Goal: Find specific page/section: Find specific page/section

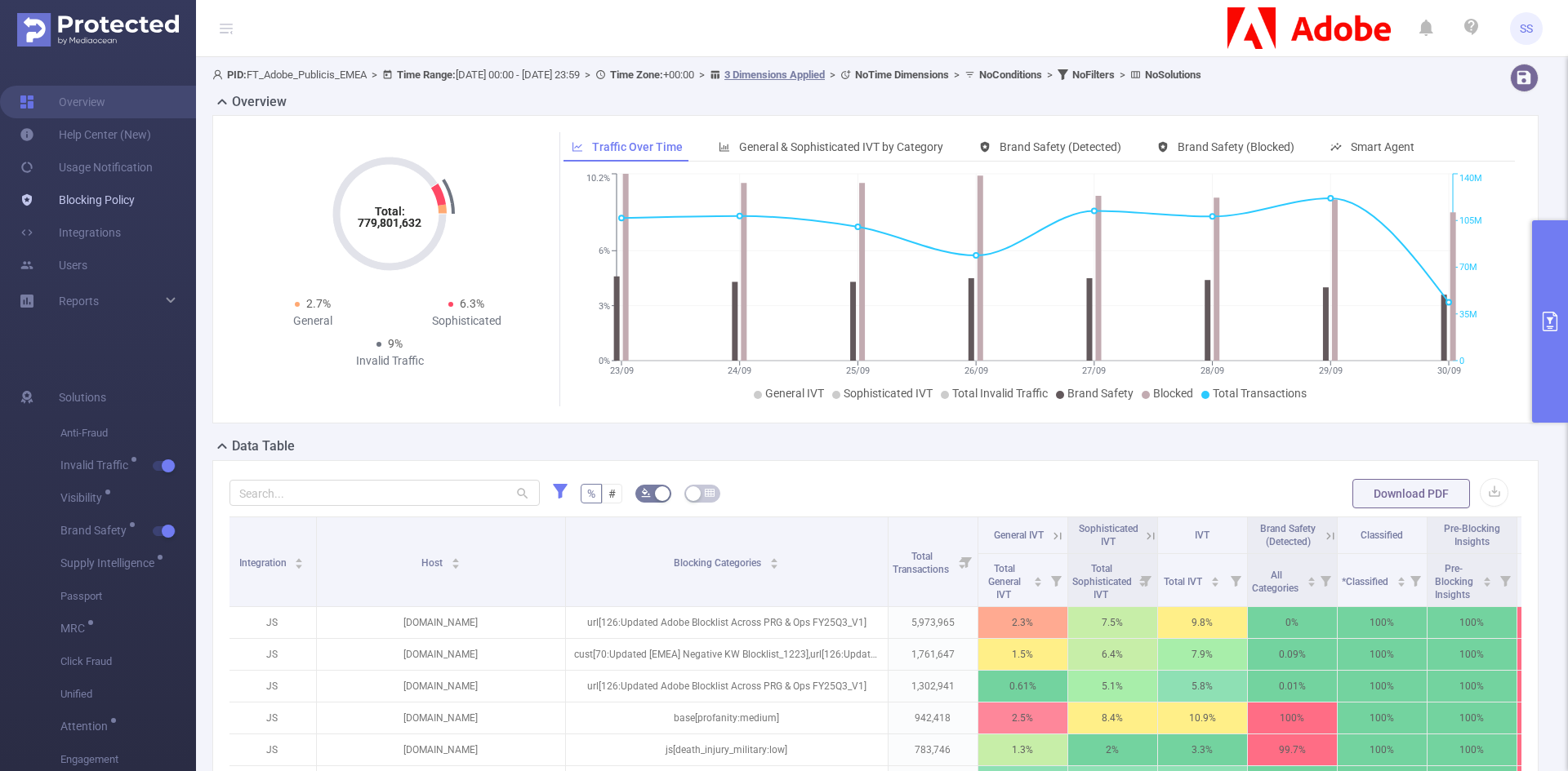
click at [69, 200] on link "Blocking Policy" at bounding box center [77, 199] width 115 height 33
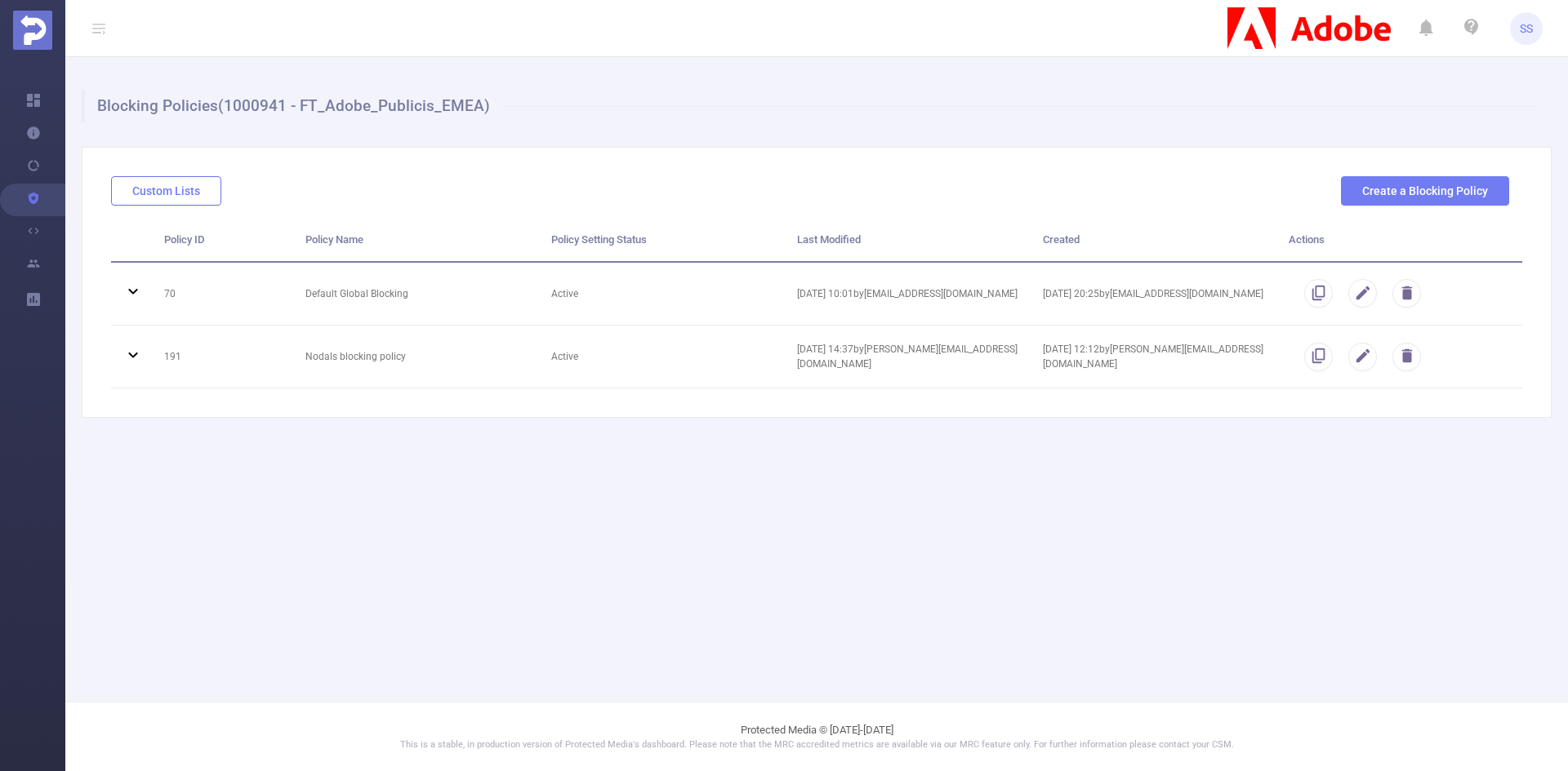
click at [187, 188] on button "Custom Lists" at bounding box center [167, 191] width 110 height 30
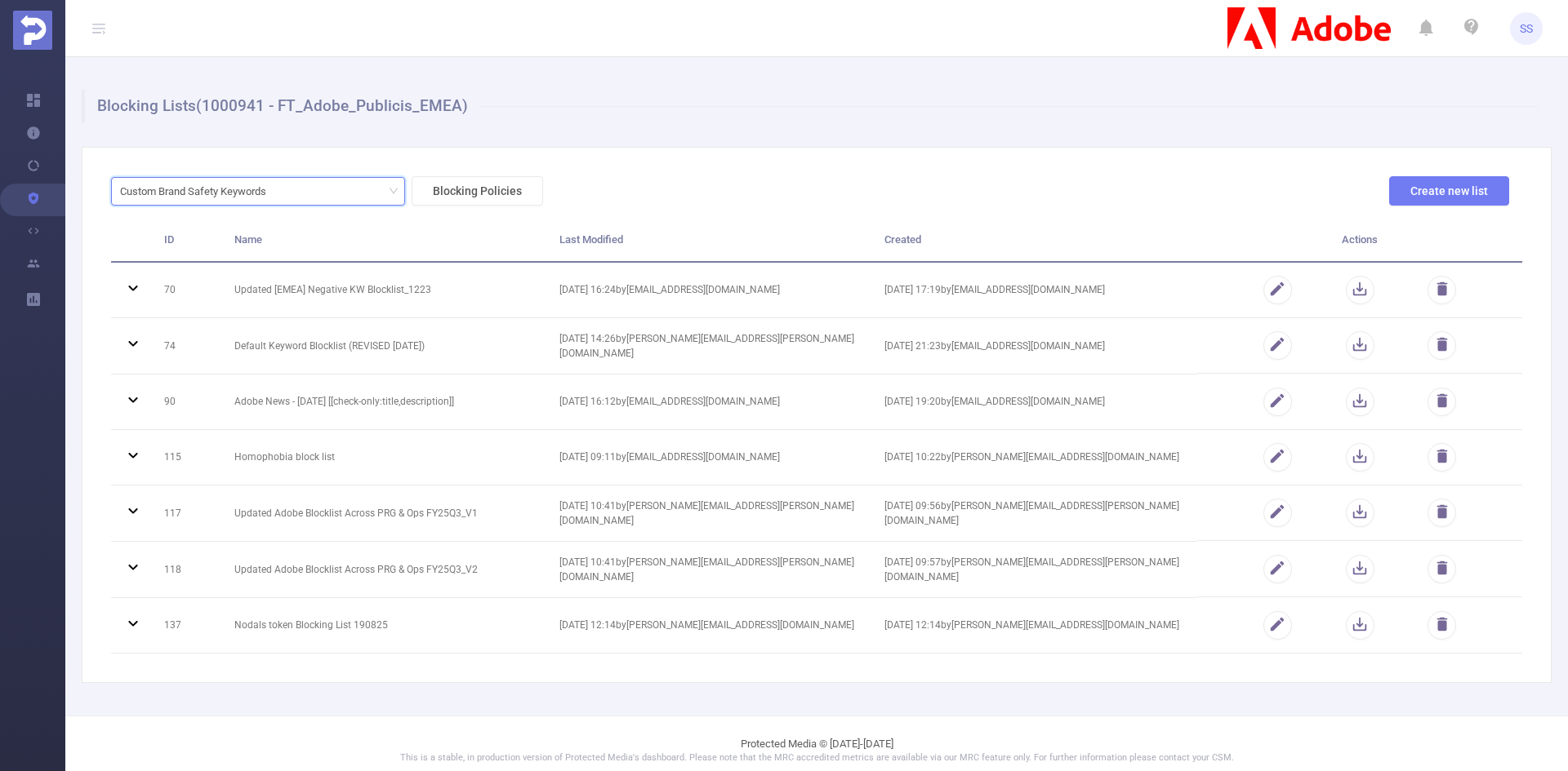
click at [355, 196] on div "Custom Brand Safety Keywords" at bounding box center [258, 191] width 276 height 27
click at [323, 251] on li "URL Lists" at bounding box center [258, 250] width 294 height 26
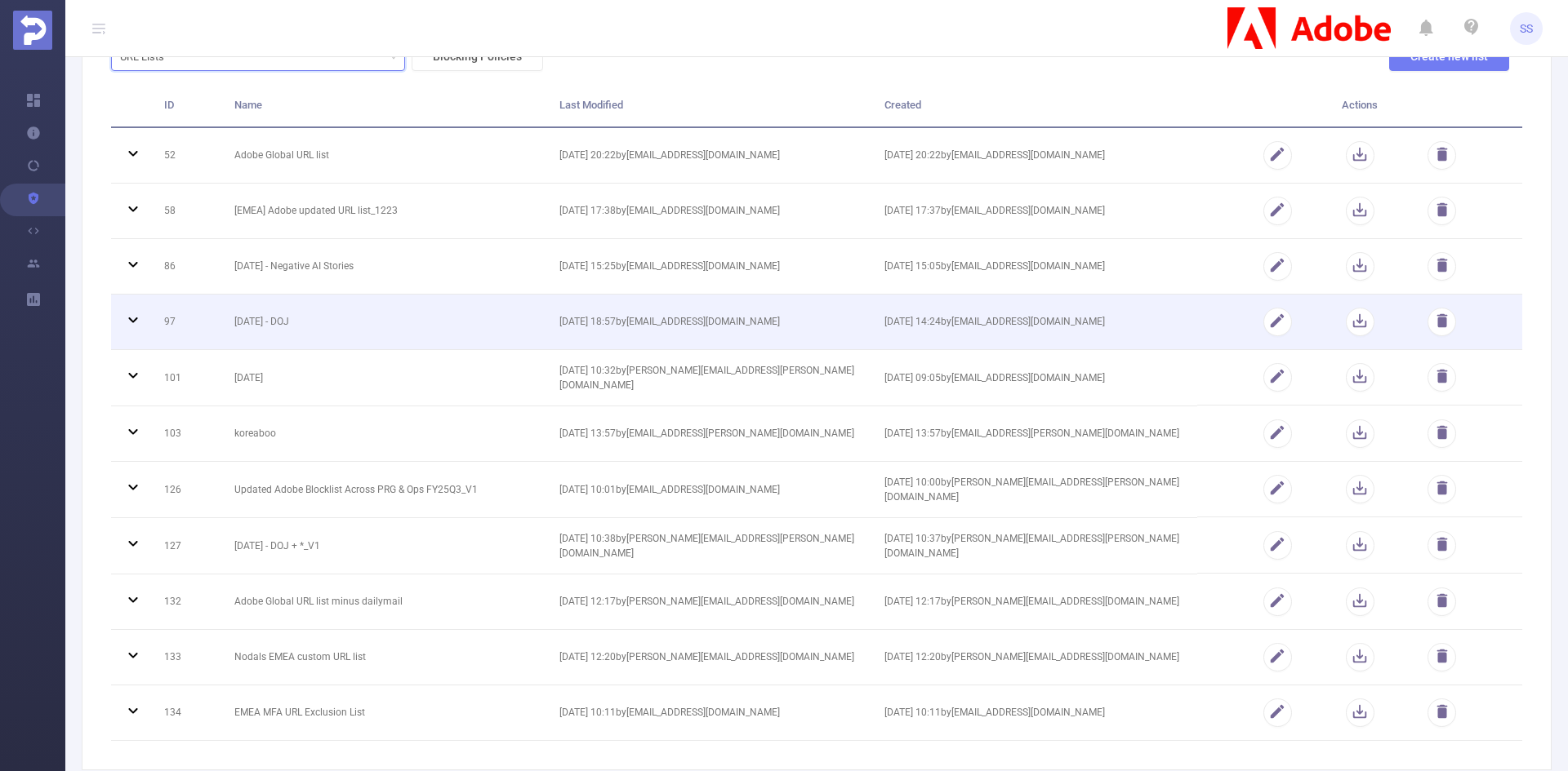
scroll to position [164, 0]
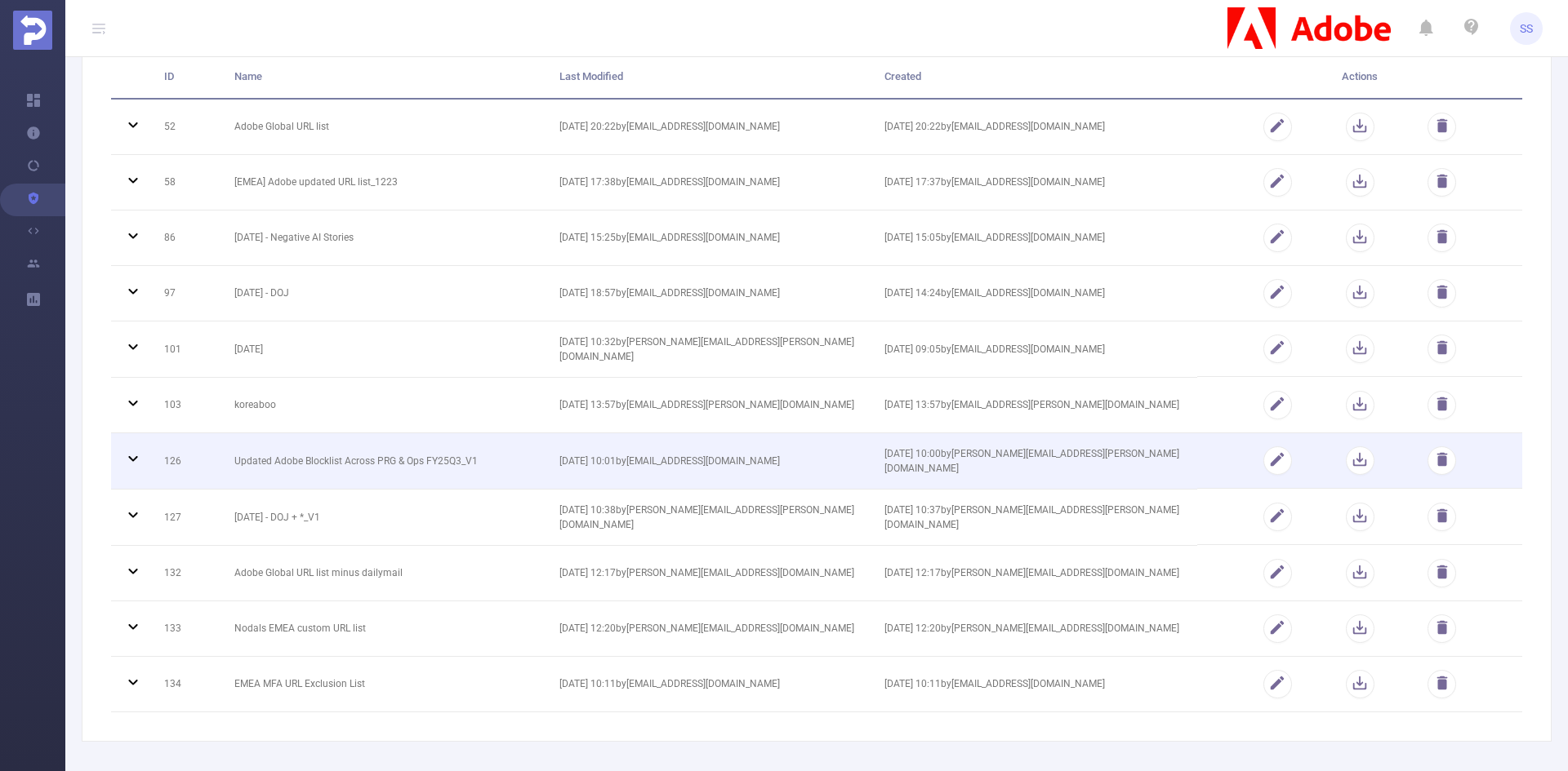
click at [292, 467] on td "Updated Adobe Blocklist Across PRG & Ops FY25Q3_V1" at bounding box center [385, 461] width 325 height 56
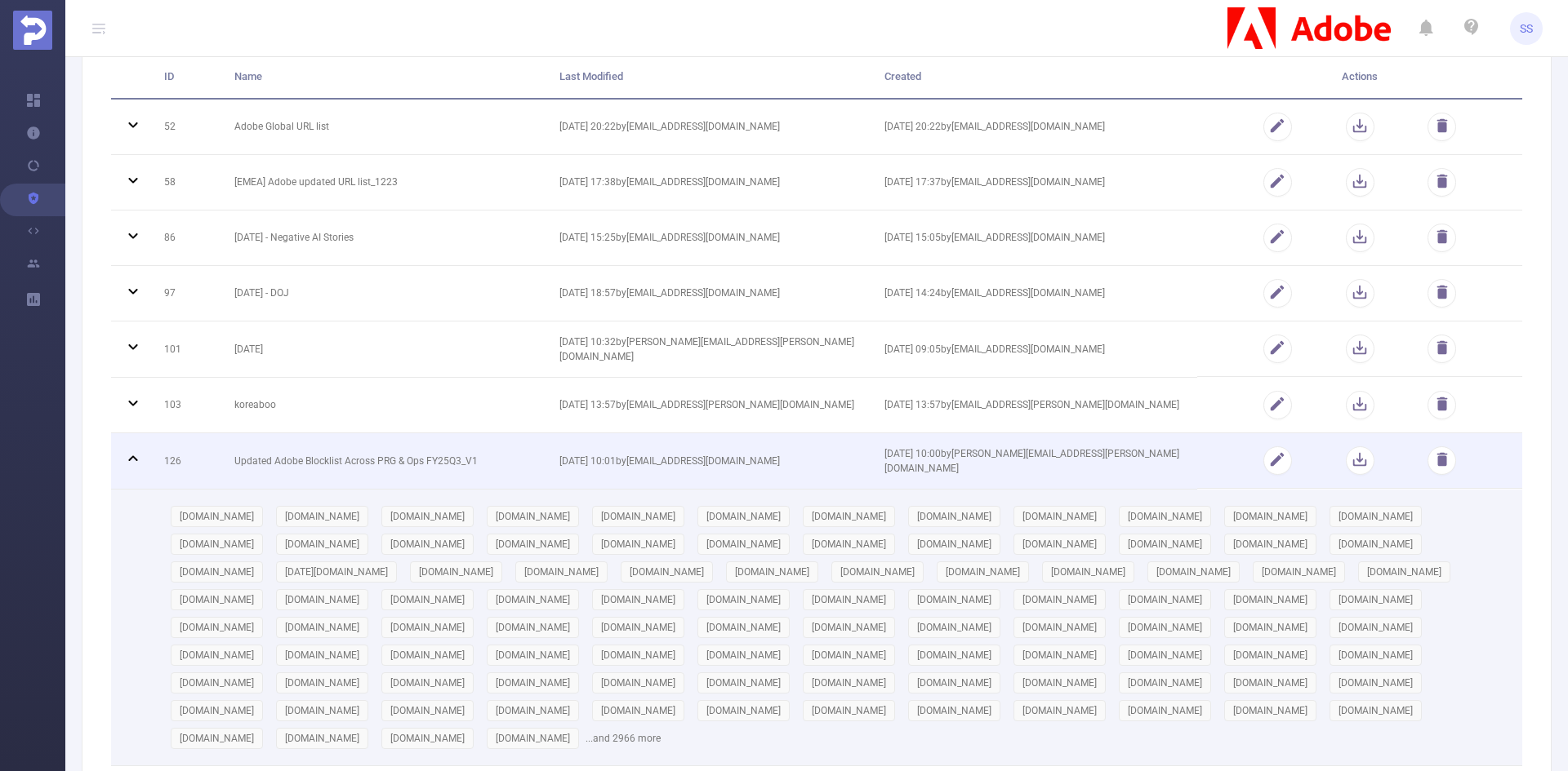
click at [293, 465] on td "Updated Adobe Blocklist Across PRG & Ops FY25Q3_V1" at bounding box center [385, 461] width 325 height 56
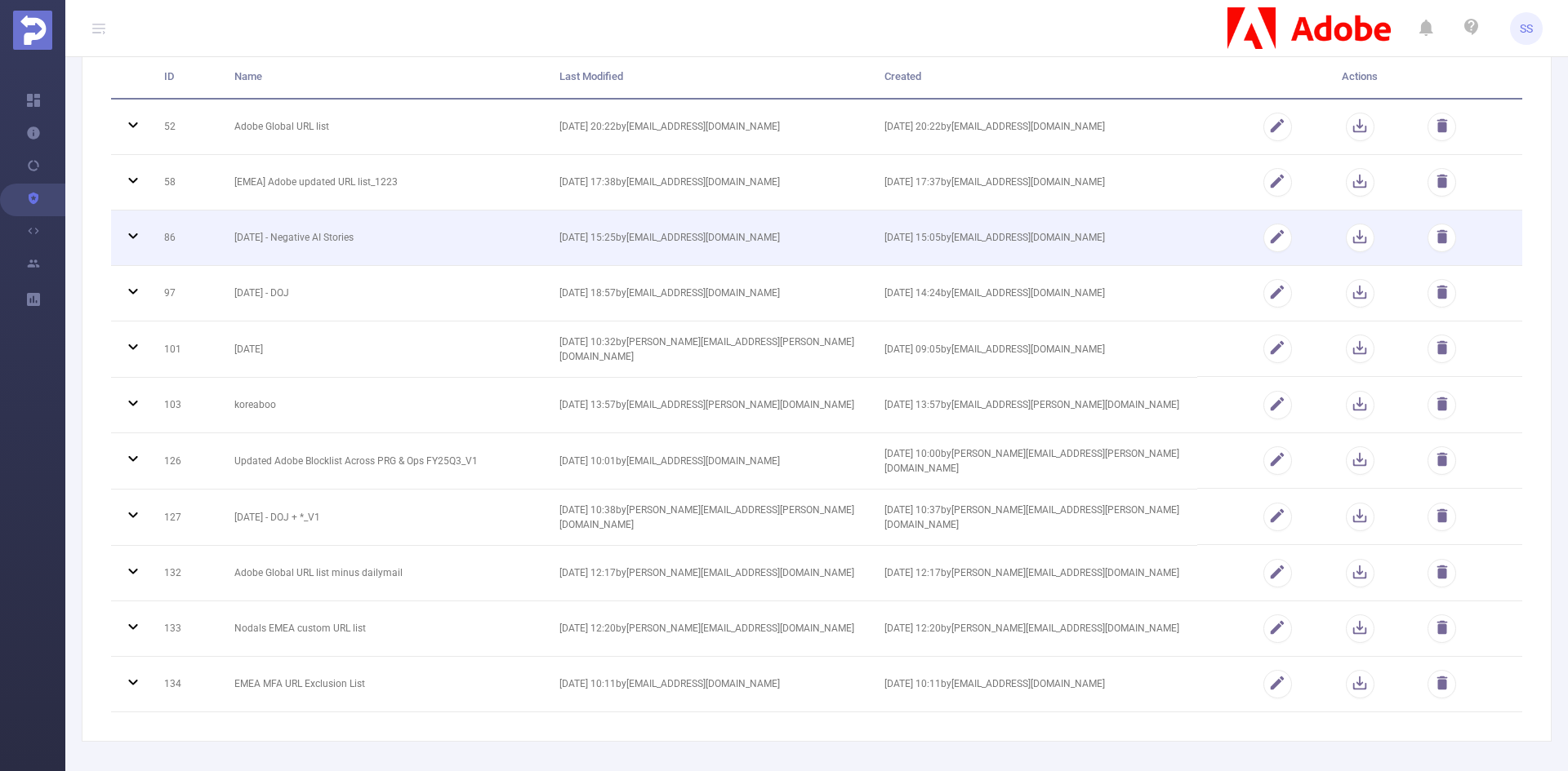
click at [433, 245] on td "[DATE] - Negative AI Stories" at bounding box center [385, 239] width 325 height 55
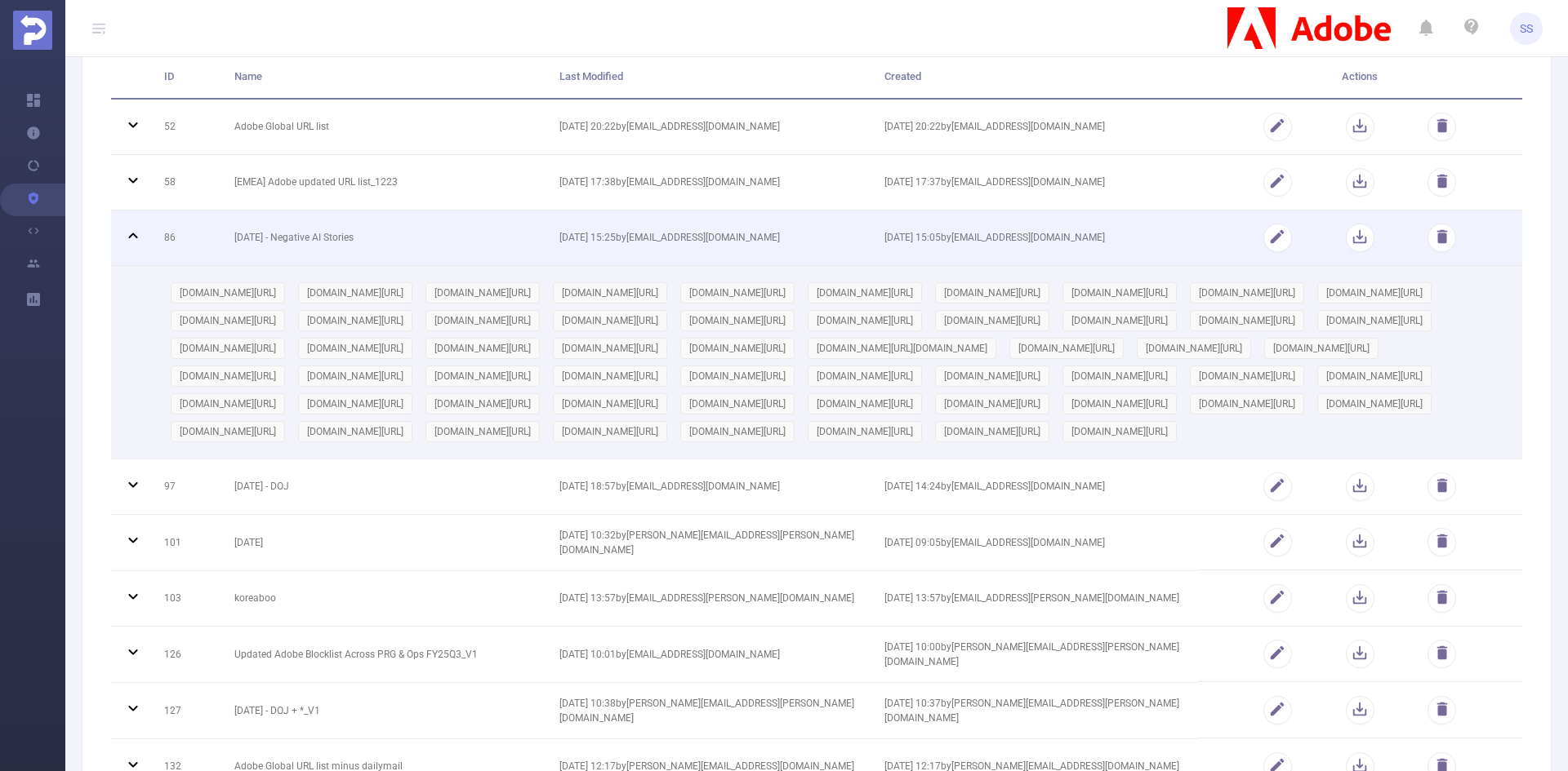
click at [433, 245] on td "[DATE] - Negative AI Stories" at bounding box center [385, 239] width 325 height 55
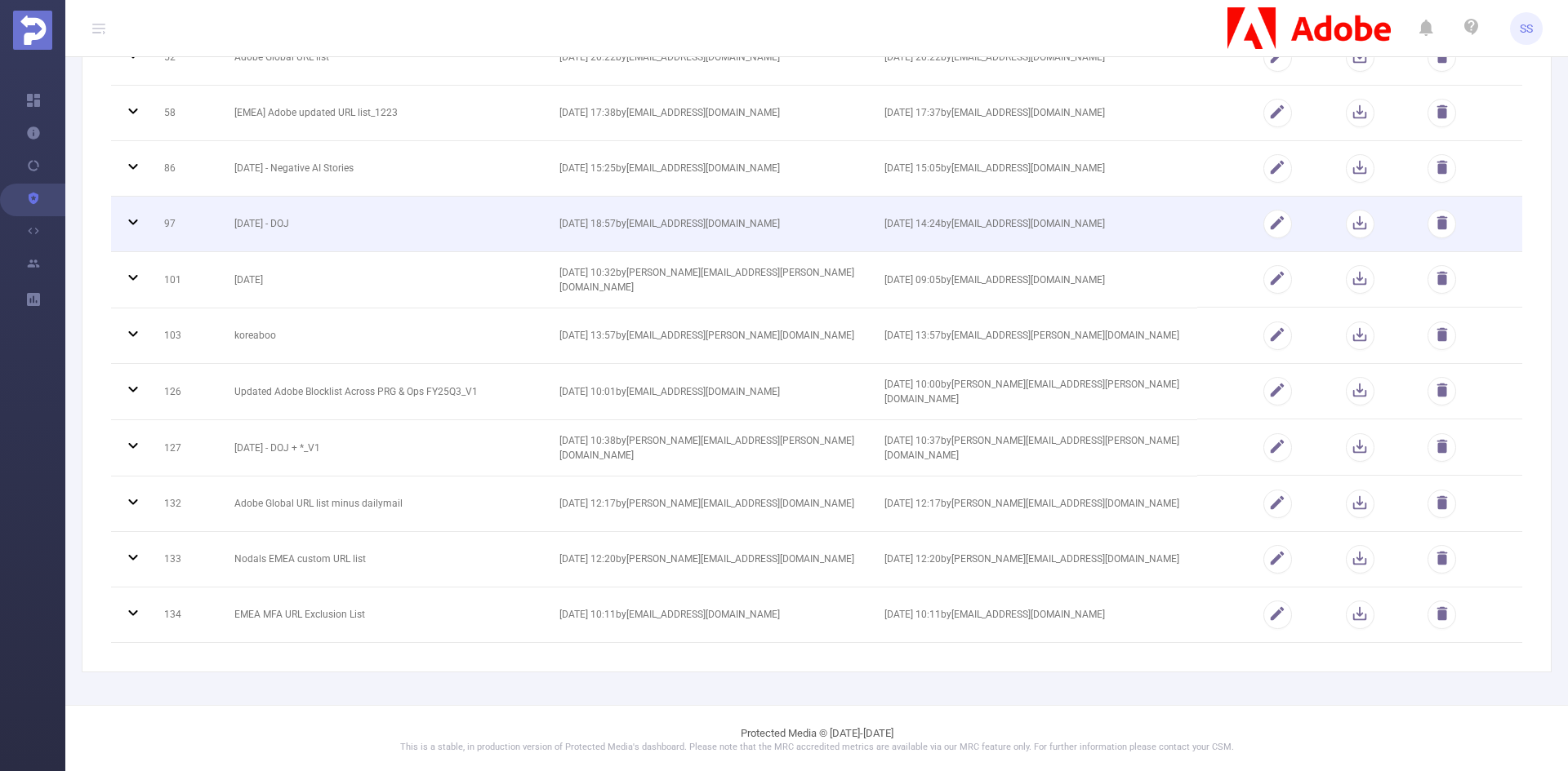
scroll to position [234, 0]
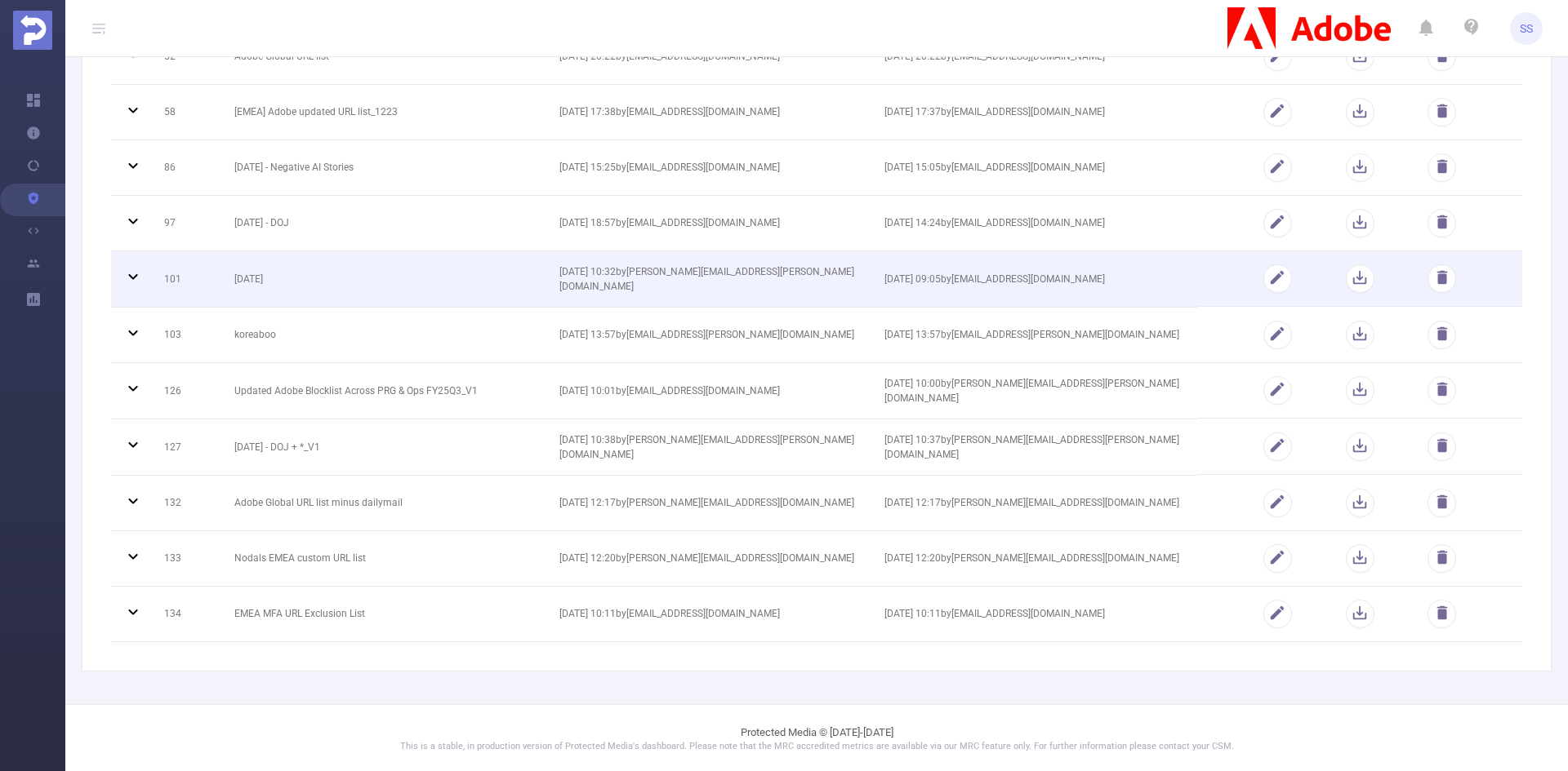
click at [415, 263] on td "[DATE]" at bounding box center [385, 279] width 325 height 56
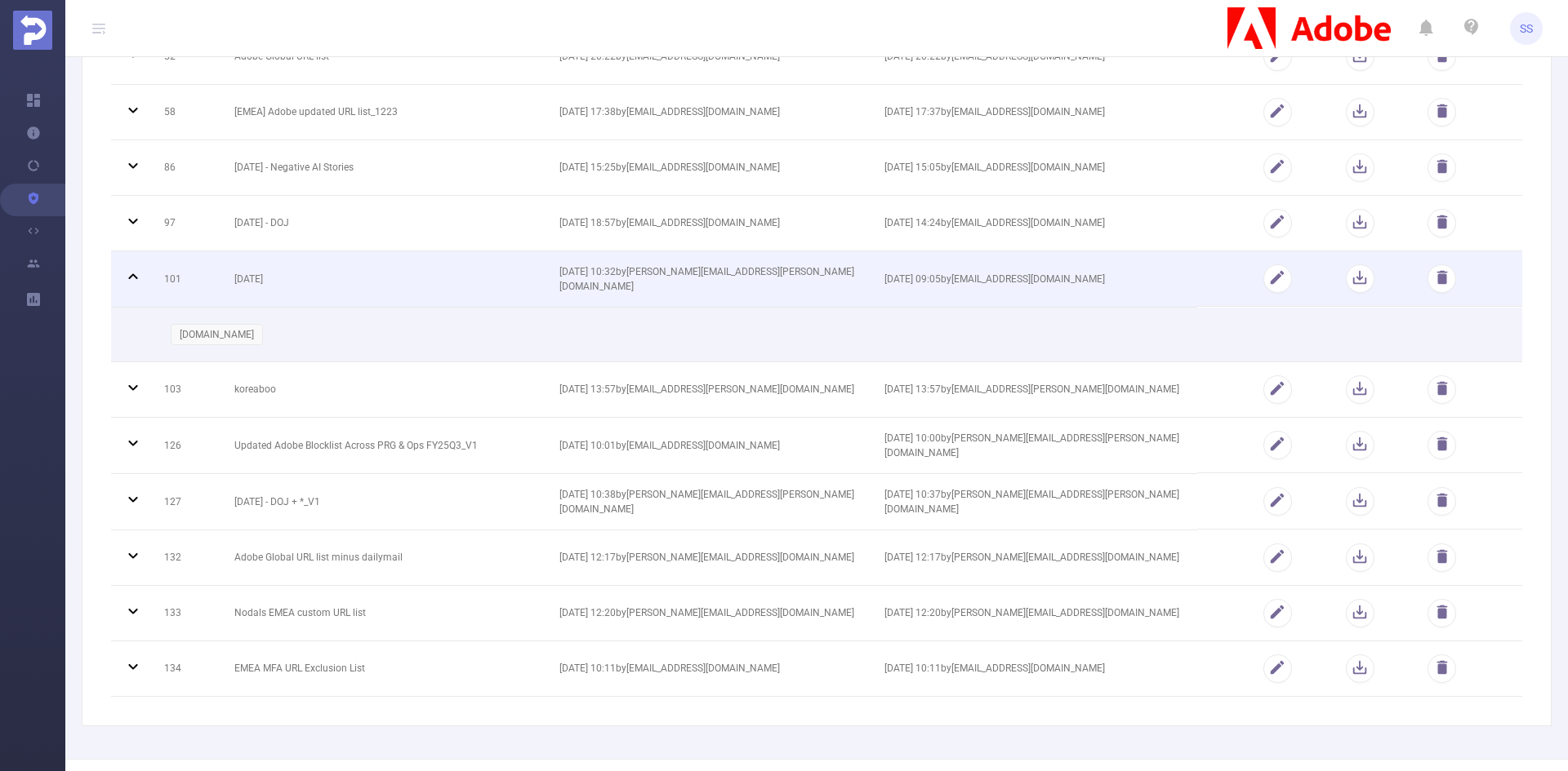
click at [415, 266] on td "[DATE]" at bounding box center [385, 279] width 325 height 56
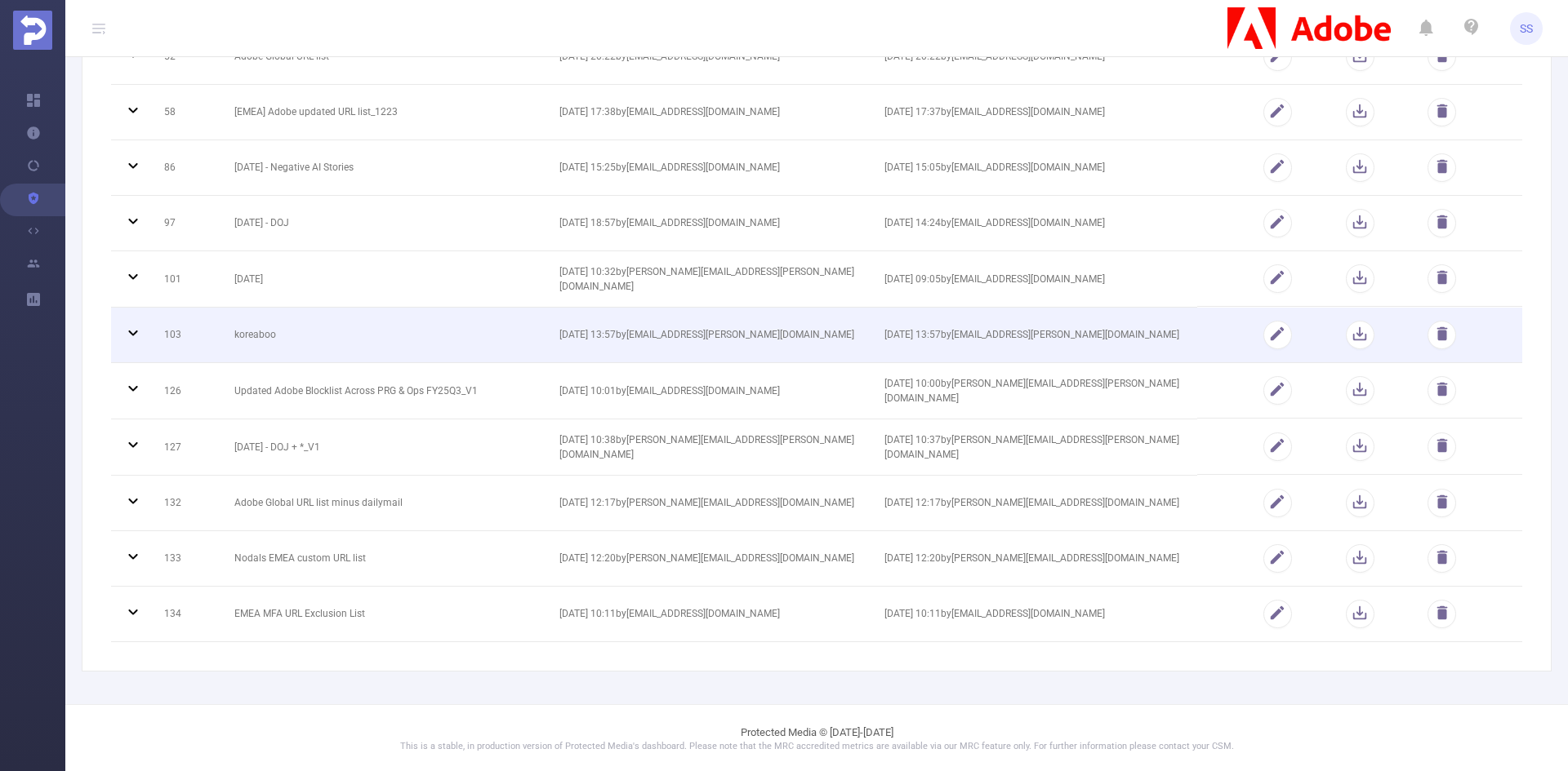
click at [350, 326] on td "koreaboo" at bounding box center [385, 335] width 325 height 55
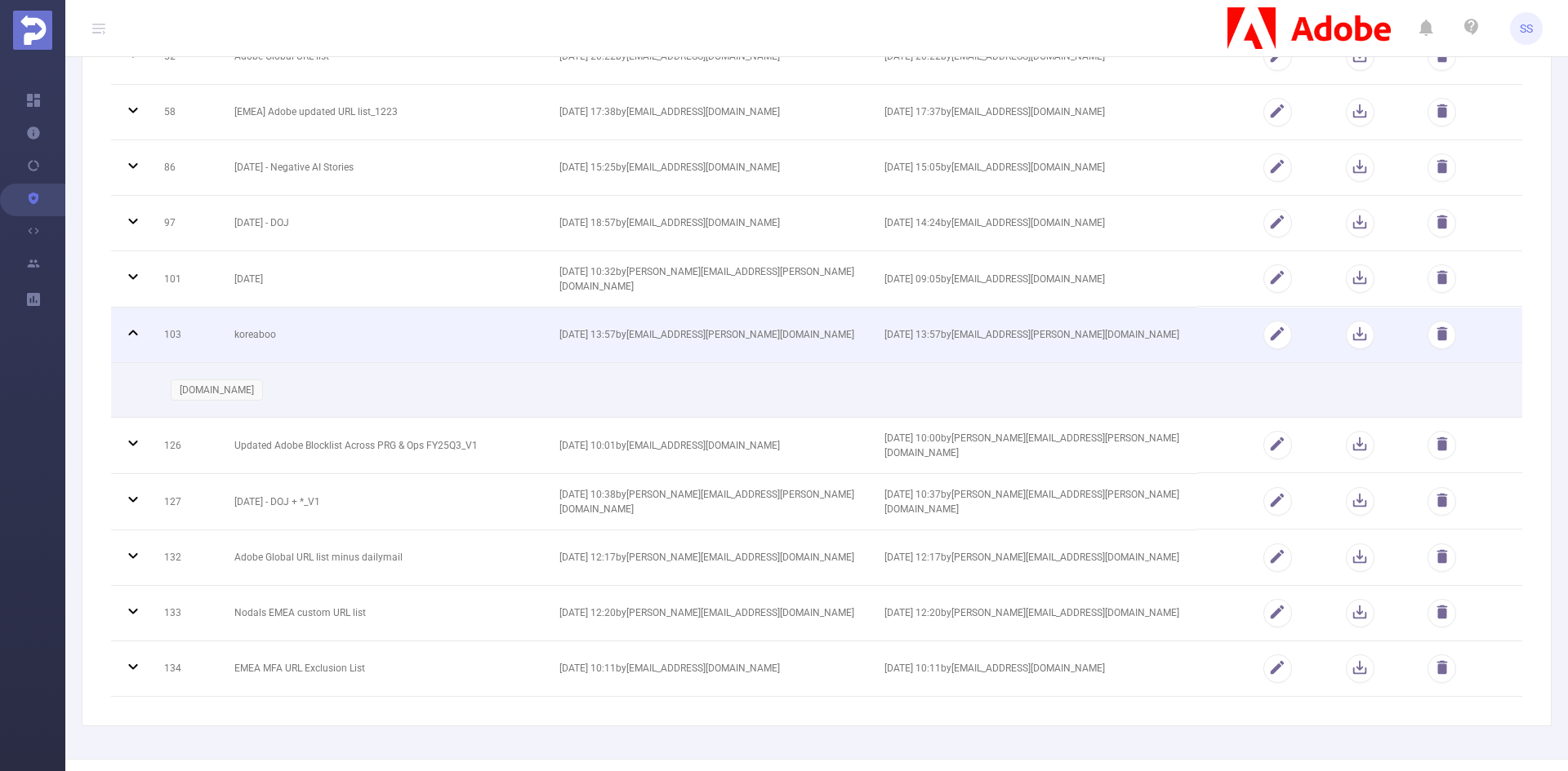
click at [347, 329] on td "koreaboo" at bounding box center [385, 335] width 325 height 55
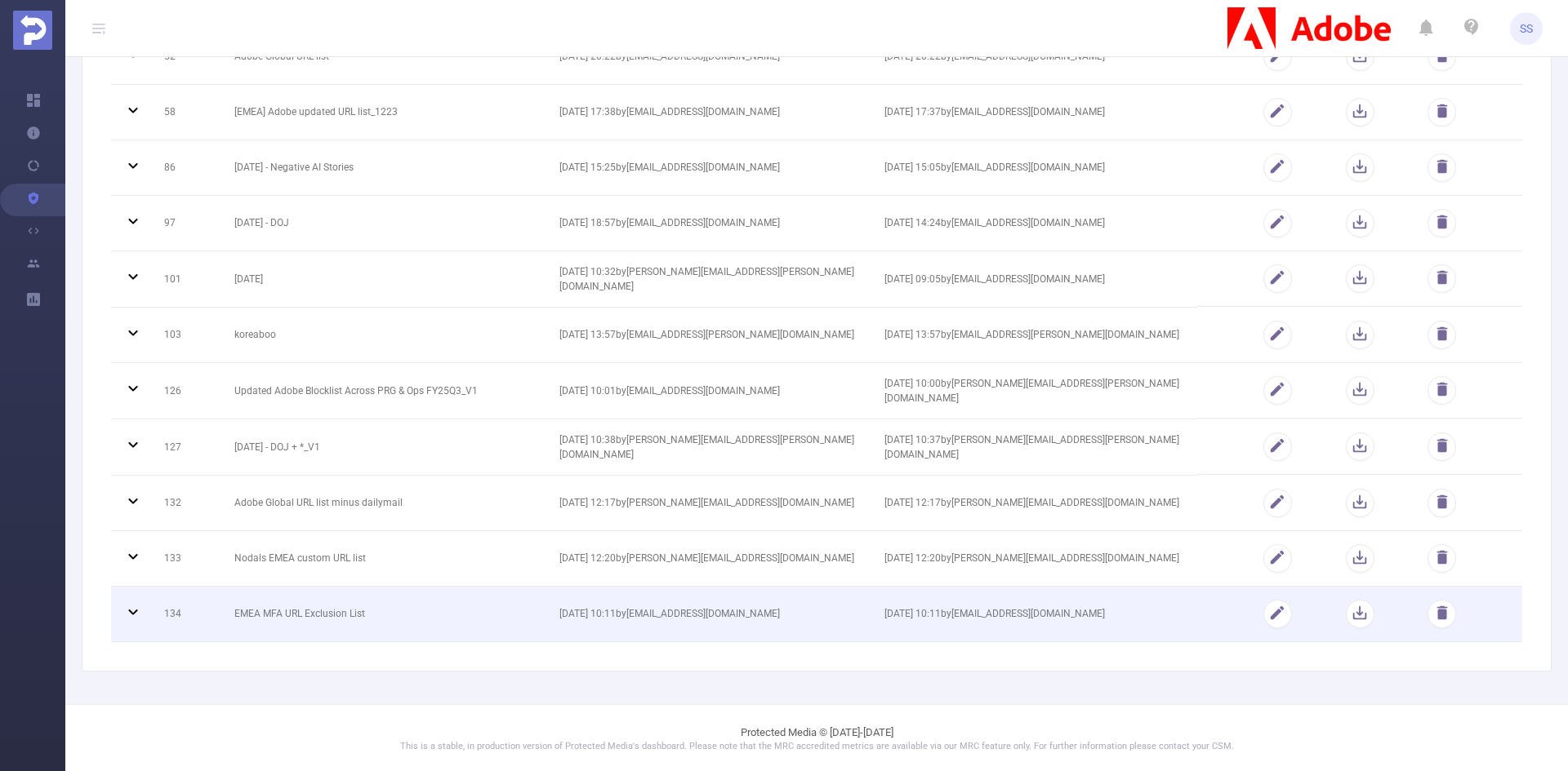
click at [375, 596] on td "EMEA MFA URL Exclusion List" at bounding box center [385, 614] width 325 height 55
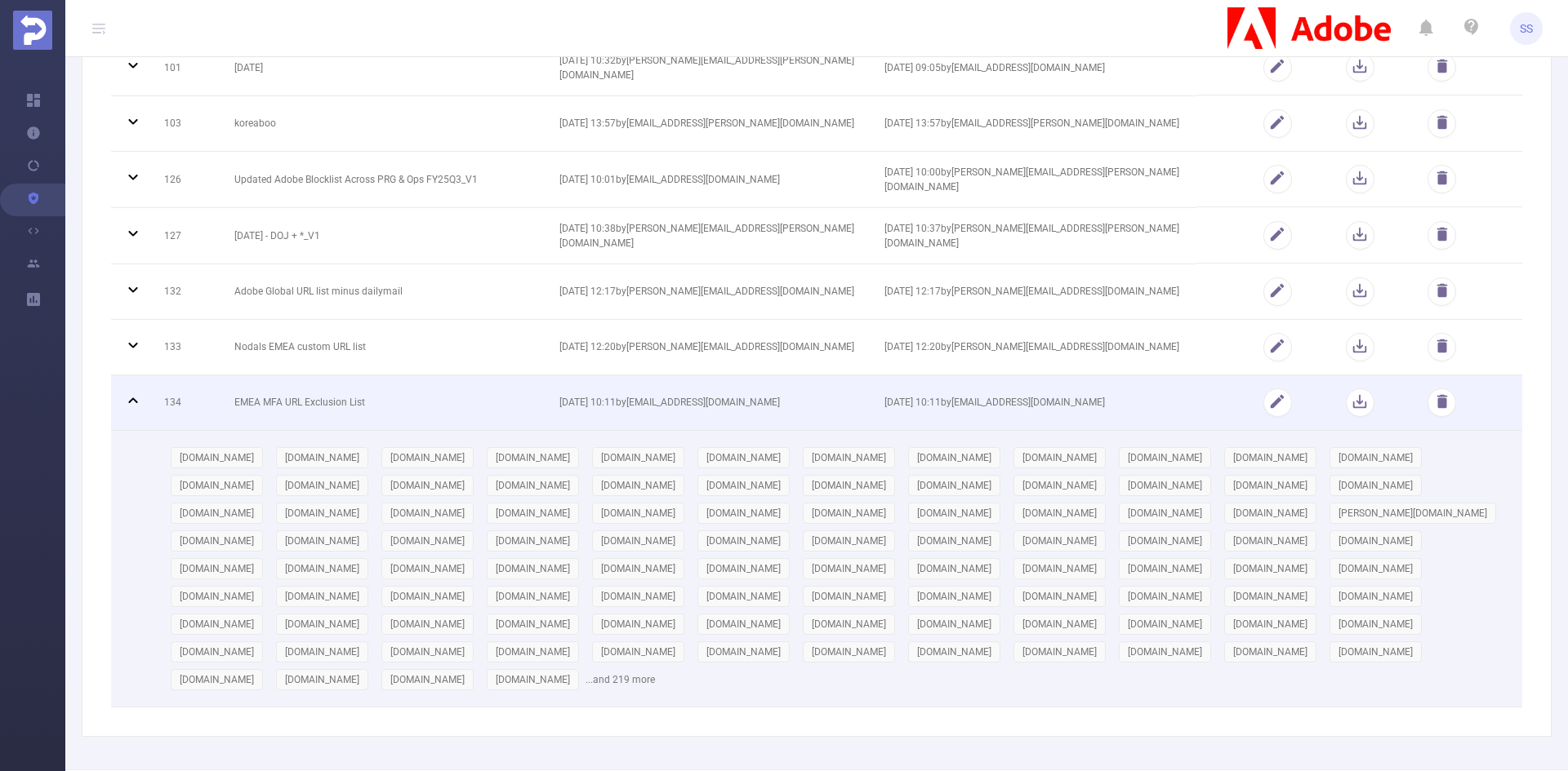
scroll to position [478, 0]
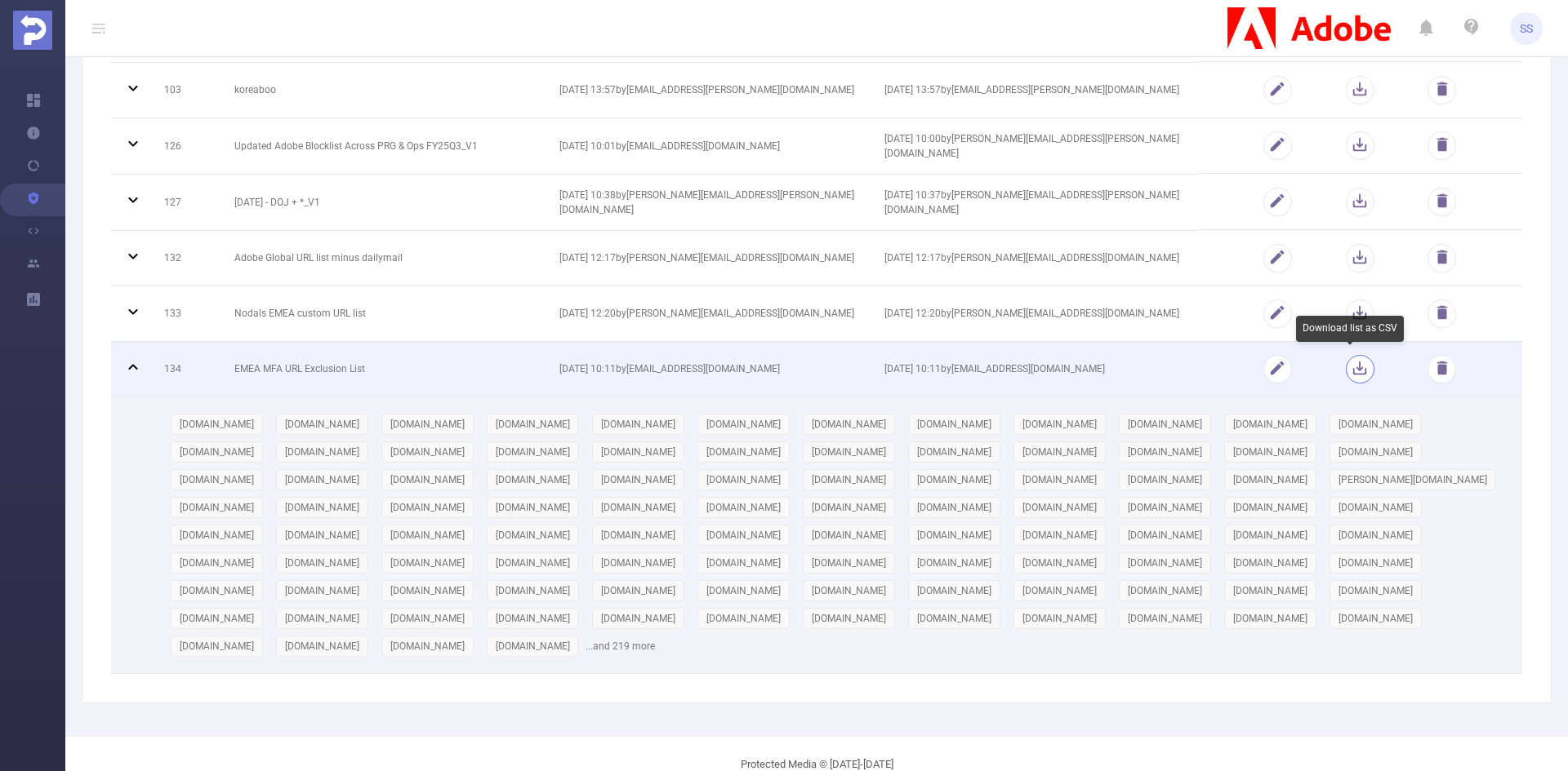
click at [1349, 373] on button "button" at bounding box center [1360, 369] width 29 height 29
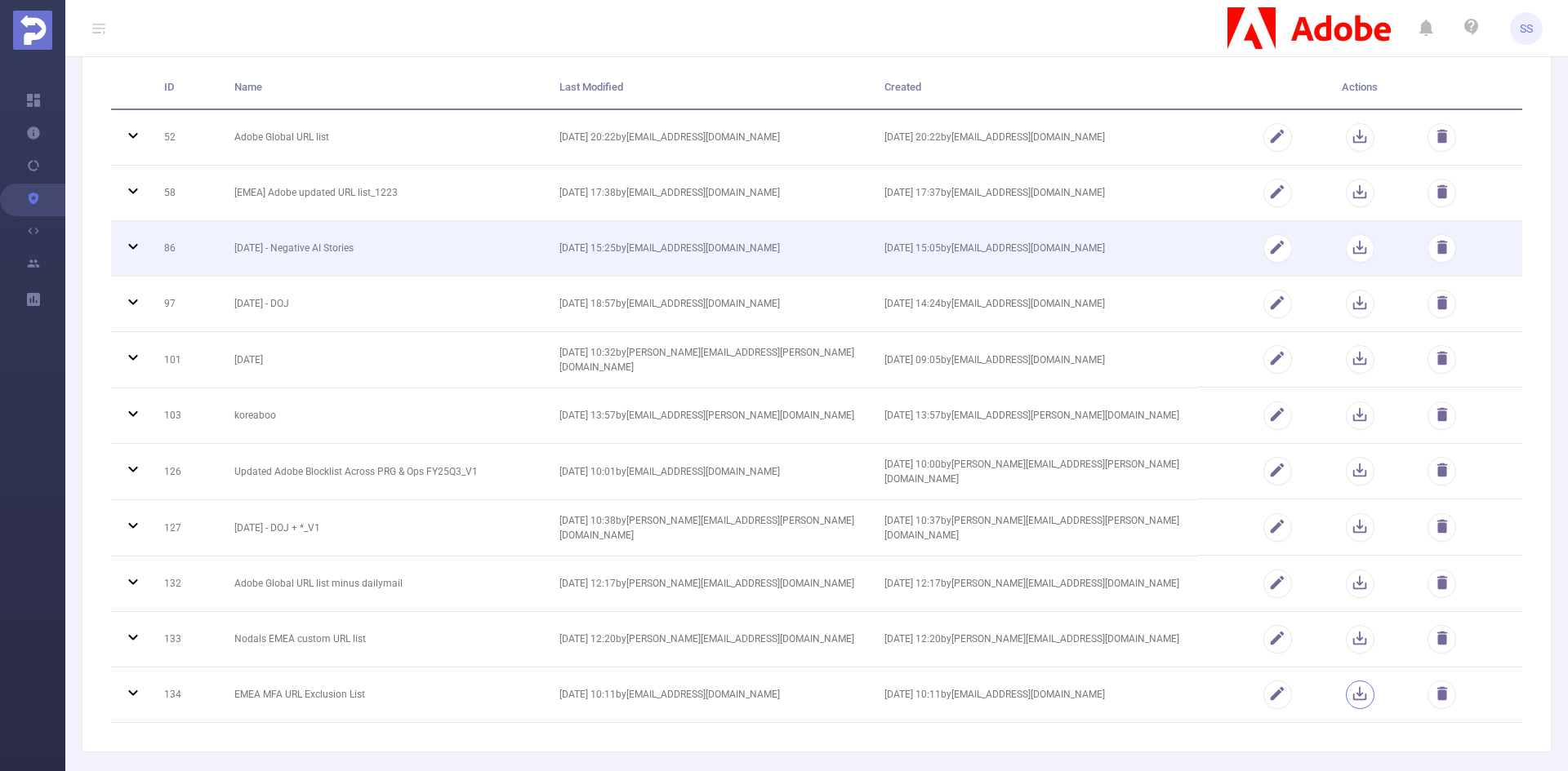
scroll to position [0, 0]
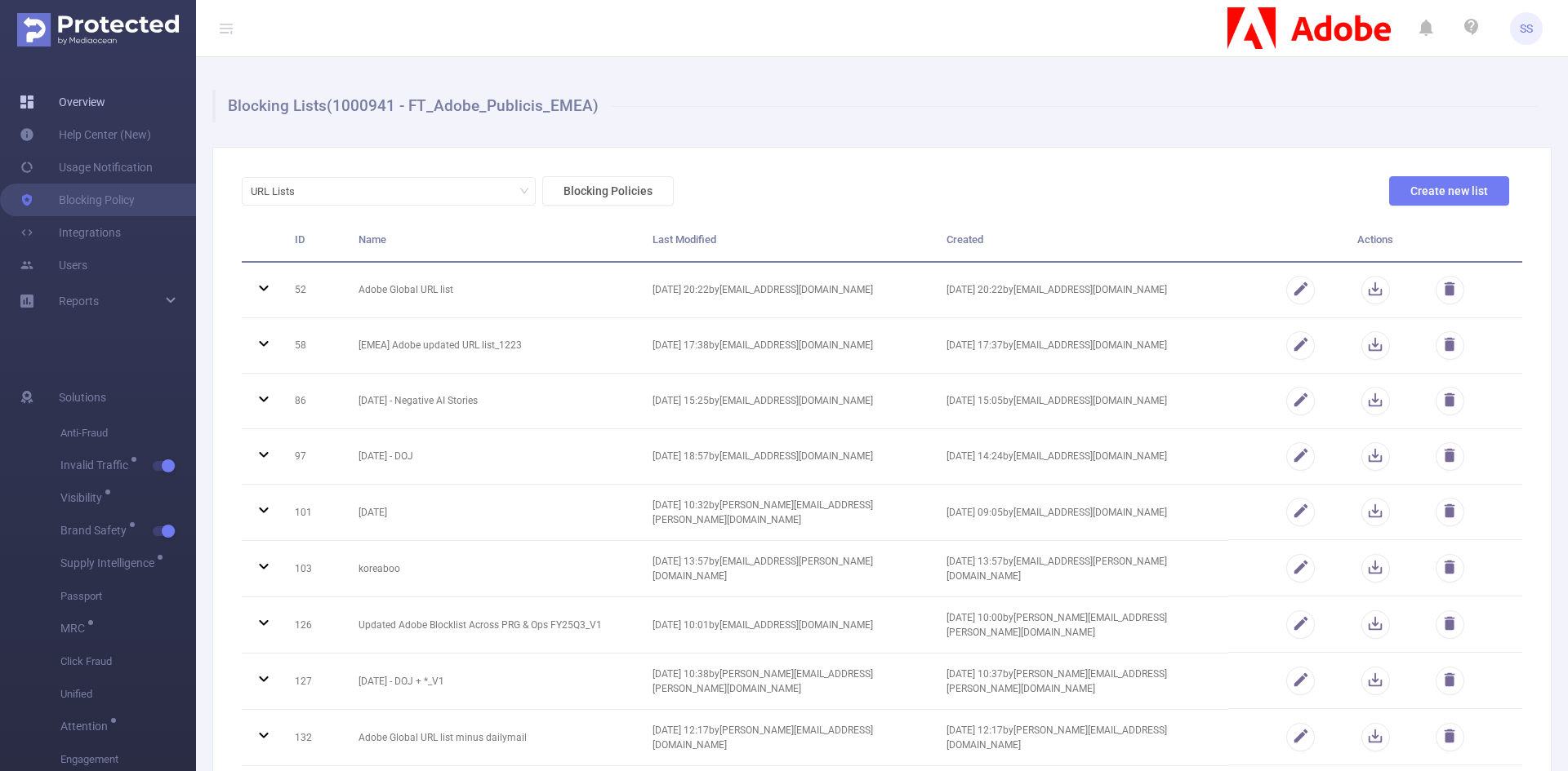
click at [78, 105] on link "Overview" at bounding box center [62, 102] width 86 height 33
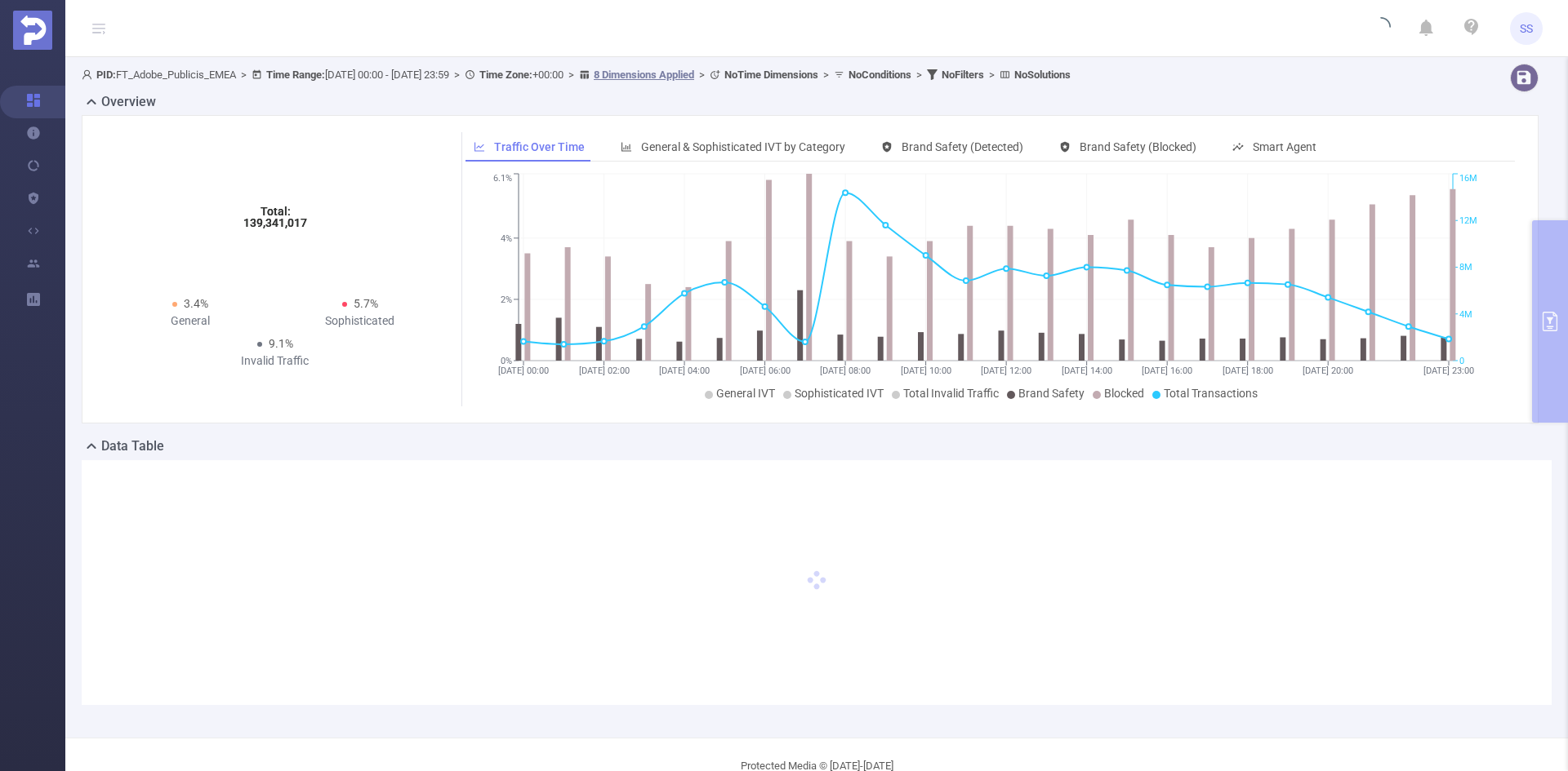
type input "[DATE] 00:00"
type input "[DATE] 23:59"
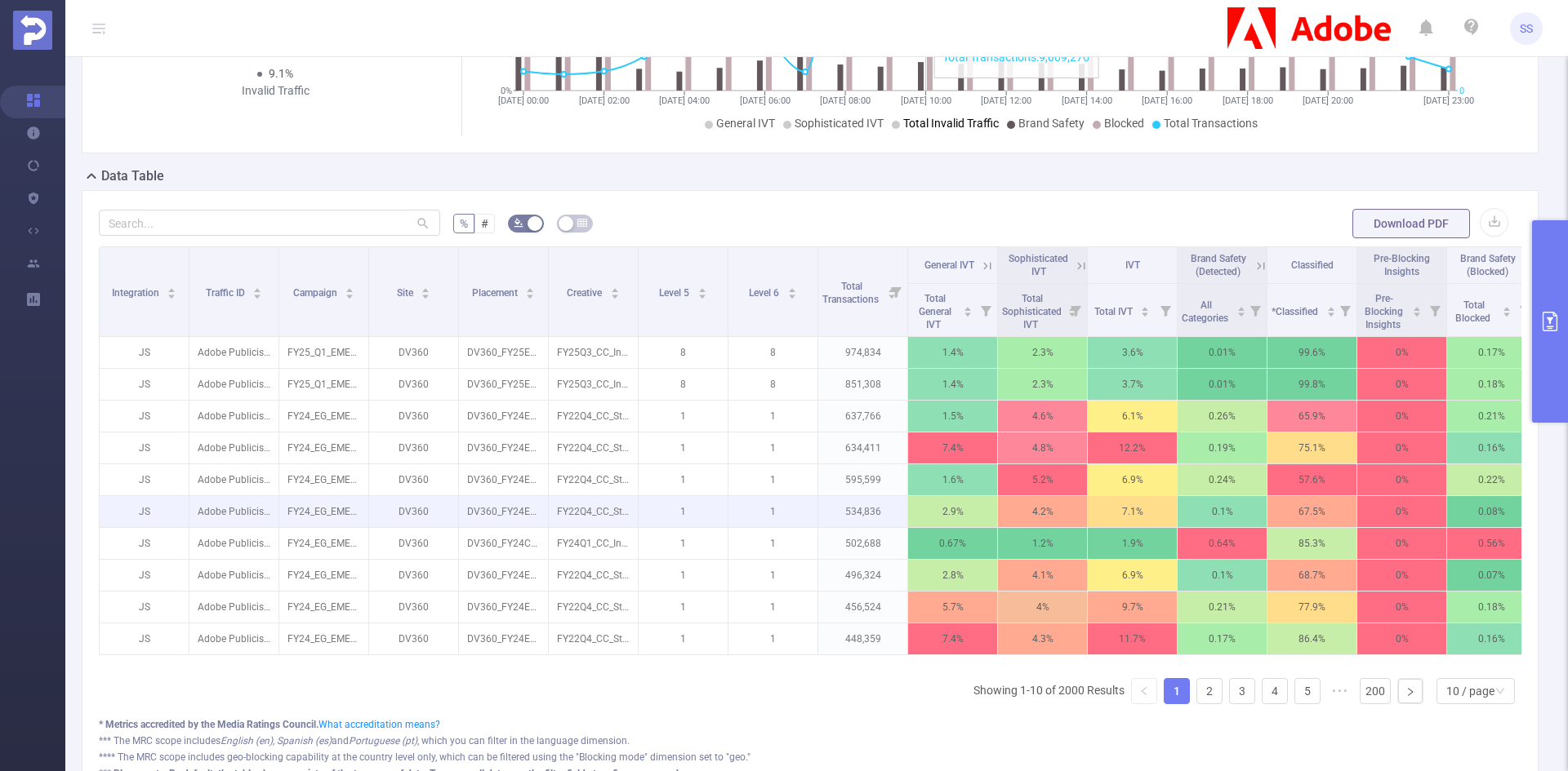
scroll to position [430, 0]
